Goal: Find specific page/section: Find specific page/section

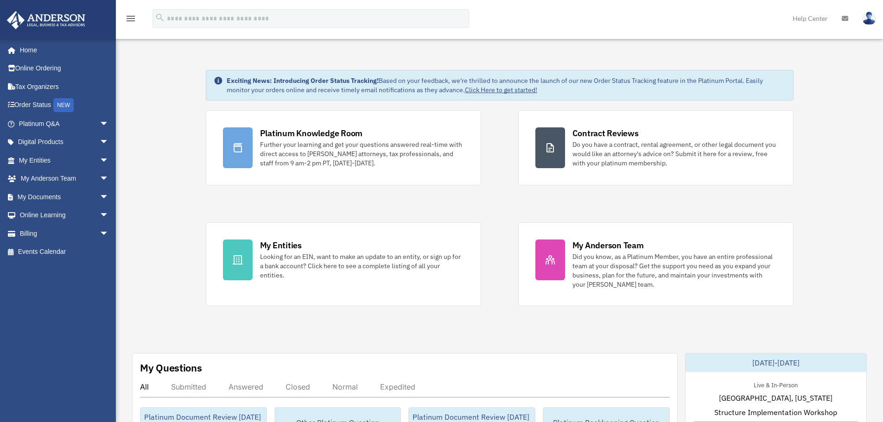
click at [34, 231] on link "Billing arrow_drop_down" at bounding box center [64, 233] width 116 height 19
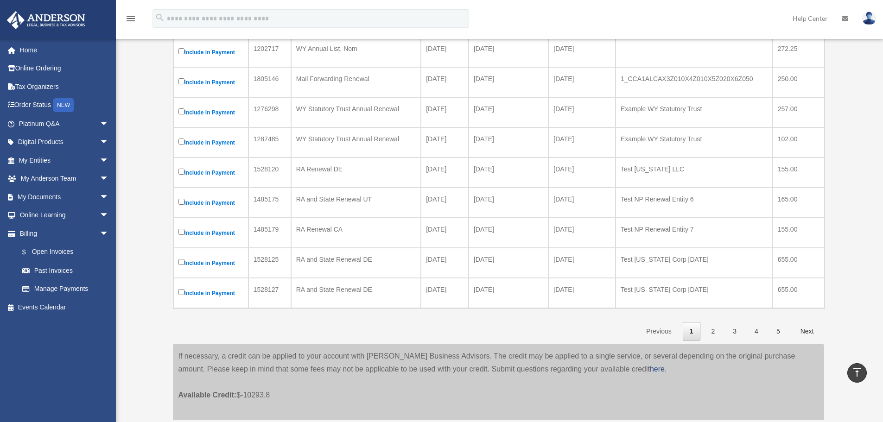
scroll to position [186, 0]
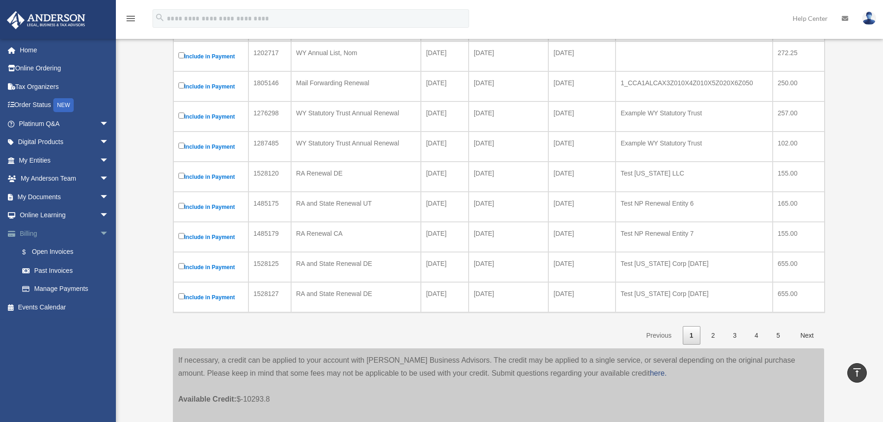
click at [100, 231] on span "arrow_drop_down" at bounding box center [109, 233] width 19 height 19
click at [61, 216] on link "Online Learning arrow_drop_down" at bounding box center [64, 215] width 116 height 19
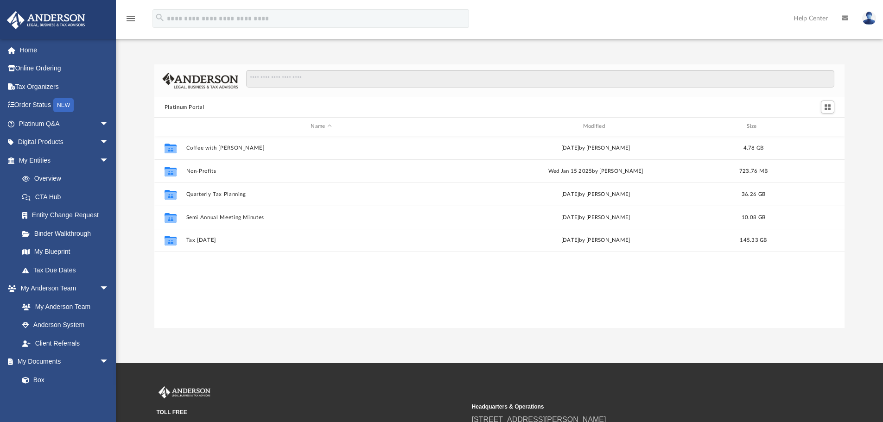
scroll to position [204, 683]
click at [100, 157] on span "arrow_drop_down" at bounding box center [109, 160] width 19 height 19
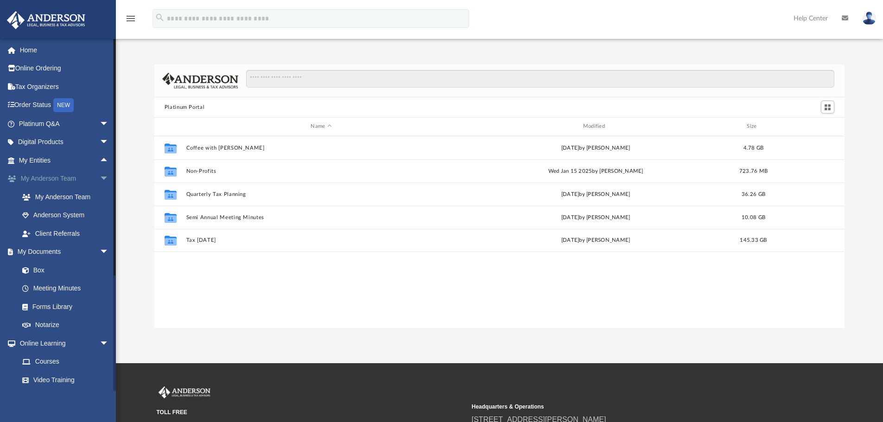
click at [100, 180] on span "arrow_drop_down" at bounding box center [109, 179] width 19 height 19
click at [100, 288] on span "arrow_drop_down" at bounding box center [109, 288] width 19 height 19
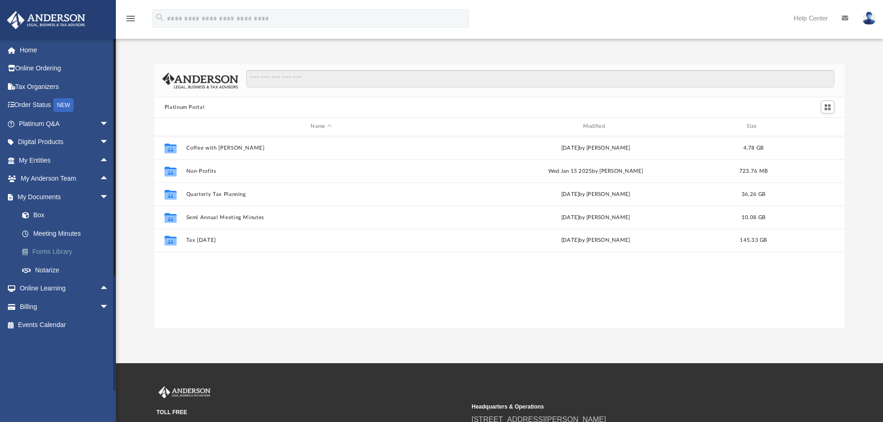
click at [53, 253] on link "Forms Library" at bounding box center [68, 252] width 110 height 19
